Goal: Transaction & Acquisition: Purchase product/service

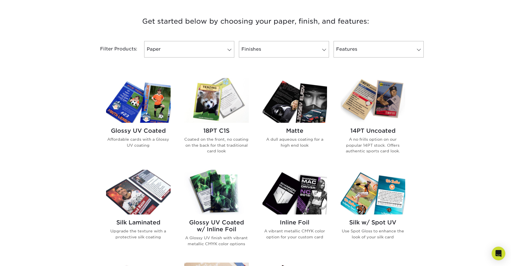
scroll to position [211, 0]
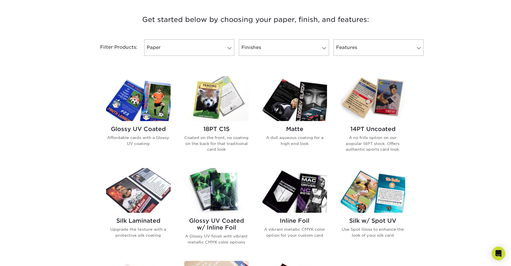
click at [291, 197] on img at bounding box center [294, 190] width 65 height 45
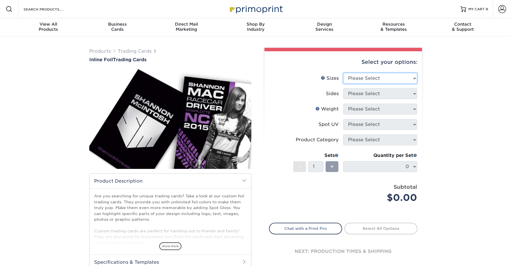
click at [368, 75] on select "Please Select 2.5" x 3.5"" at bounding box center [380, 78] width 74 height 11
select select "2.50x3.50"
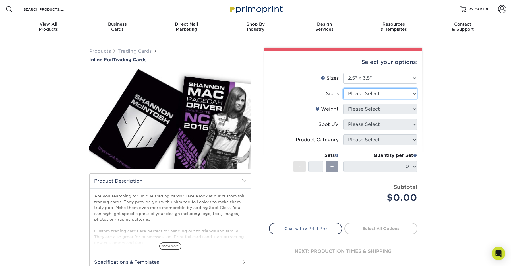
click at [372, 94] on select "Please Select Print Both Sides - Foil Back Only Print Both Sides - Foil Both Si…" at bounding box center [380, 93] width 74 height 11
select select "e9e9dfb3-fba1-4d60-972c-fd9ca5904d33"
click at [372, 92] on select "Please Select Print Both Sides - Foil Back Only Print Both Sides - Foil Both Si…" at bounding box center [380, 93] width 74 height 11
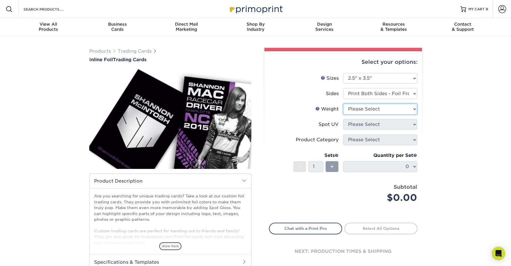
click at [399, 113] on select "Please Select 16PT" at bounding box center [380, 109] width 74 height 11
select select "16PT"
click at [402, 124] on select "Please Select No Spot UV Front and Back (Both Sides) Front Only Back Only" at bounding box center [380, 124] width 74 height 11
select select "3"
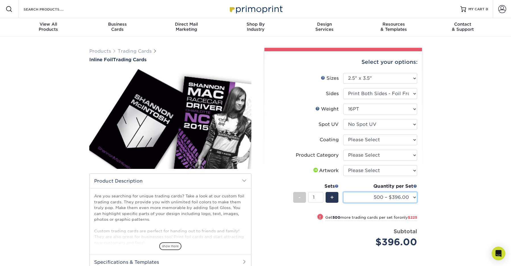
click at [392, 194] on select "500 – $396.00 1000 – $621.00 2500 – $896.00 5000 – $1262.00" at bounding box center [380, 197] width 74 height 11
